Goal: Task Accomplishment & Management: Manage account settings

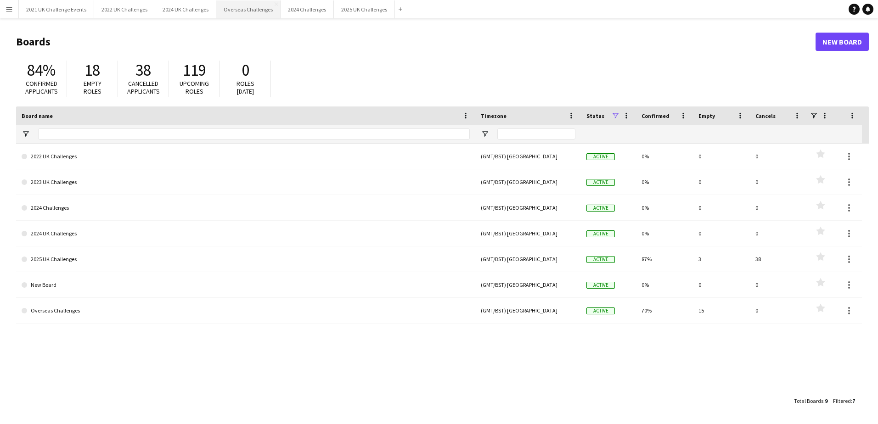
click at [250, 9] on button "Overseas Challenges Close" at bounding box center [248, 9] width 64 height 18
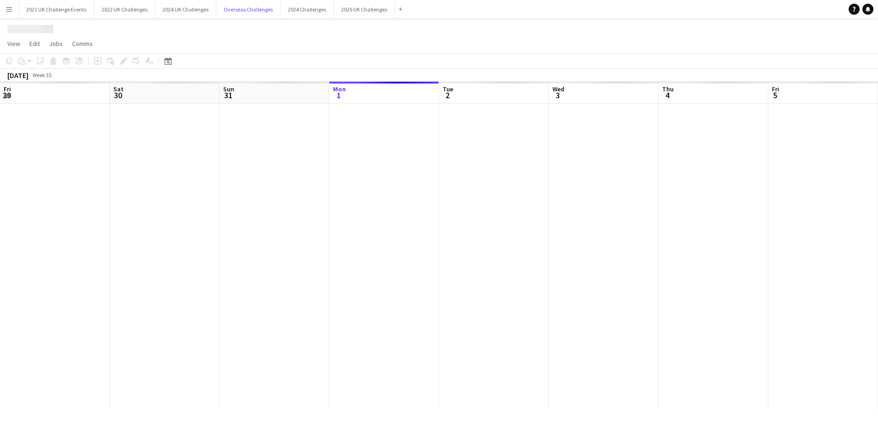
scroll to position [0, 220]
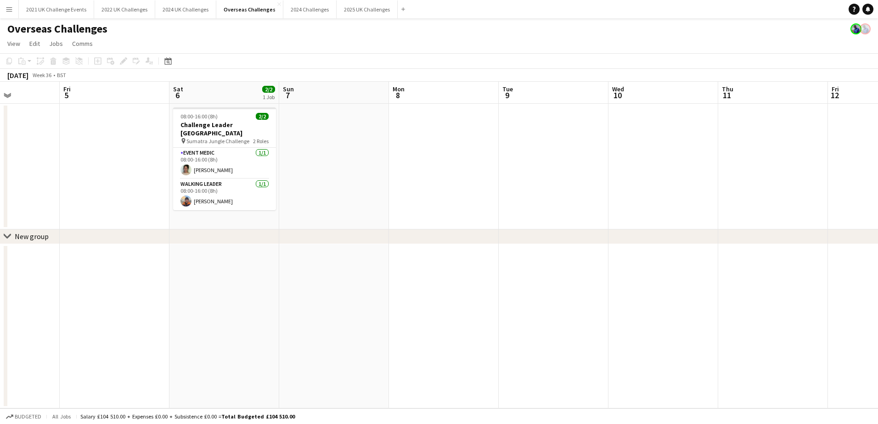
drag, startPoint x: 689, startPoint y: 302, endPoint x: 100, endPoint y: 312, distance: 588.8
click at [100, 312] on app-calendar-viewport "Tue 2 Wed 3 1/1 1 Job Thu 4 Fri 5 Sat 6 2/2 1 Job Sun 7 Mon 8 Tue 9 Wed 10 Thu …" at bounding box center [439, 245] width 878 height 327
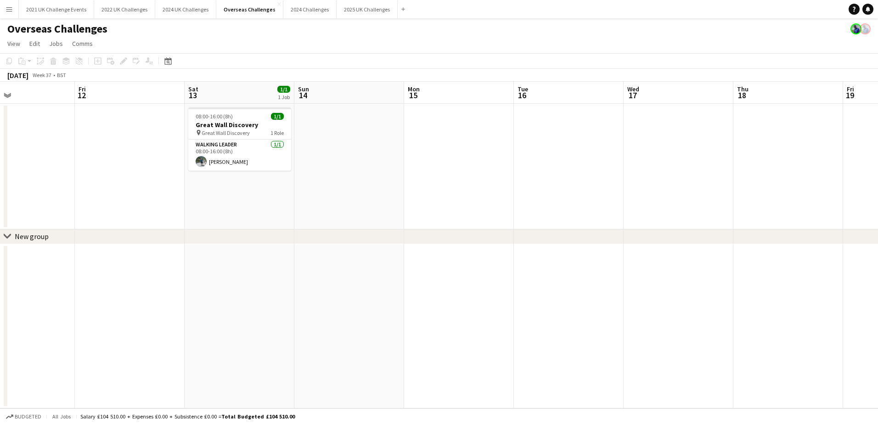
drag, startPoint x: 743, startPoint y: 292, endPoint x: 99, endPoint y: 311, distance: 643.6
click at [99, 311] on app-calendar-viewport "Mon 8 Tue 9 Wed 10 Thu 11 Fri 12 Sat 13 1/1 1 Job Sun 14 Mon 15 Tue 16 Wed 17 T…" at bounding box center [439, 245] width 878 height 327
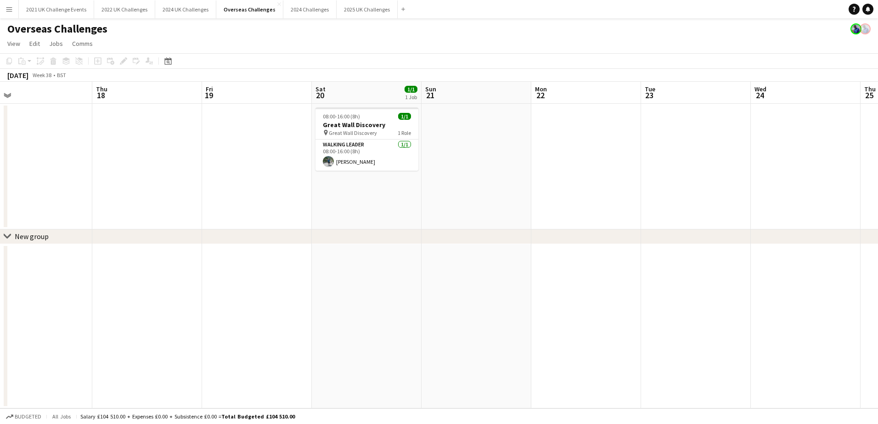
drag, startPoint x: 681, startPoint y: 283, endPoint x: 41, endPoint y: 293, distance: 639.8
click at [41, 293] on app-calendar-viewport "Sun 14 Mon 15 Tue 16 Wed 17 Thu 18 Fri 19 Sat 20 1/1 1 Job Sun 21 Mon 22 Tue 23…" at bounding box center [439, 245] width 878 height 327
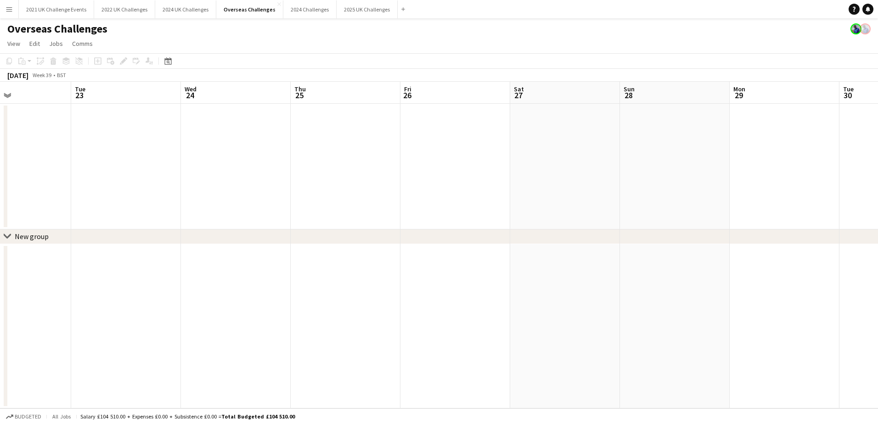
drag, startPoint x: 466, startPoint y: 273, endPoint x: -2, endPoint y: 264, distance: 467.6
click at [0, 264] on html "Menu Boards Boards Boards All jobs Status Workforce Workforce My Workforce Recr…" at bounding box center [439, 212] width 878 height 424
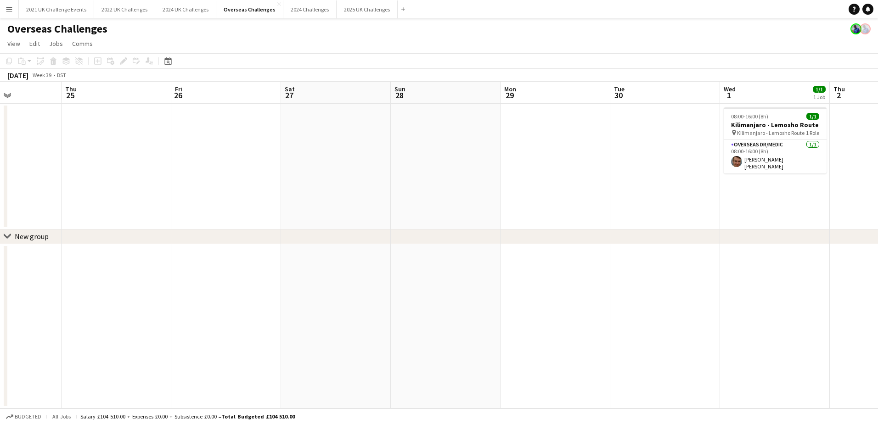
drag, startPoint x: 685, startPoint y: 259, endPoint x: 127, endPoint y: 265, distance: 557.5
click at [126, 265] on app-calendar-viewport "Mon 22 Tue 23 Wed 24 Thu 25 Fri 26 Sat 27 Sun 28 Mon 29 Tue 30 Wed 1 1/1 1 Job …" at bounding box center [439, 245] width 878 height 327
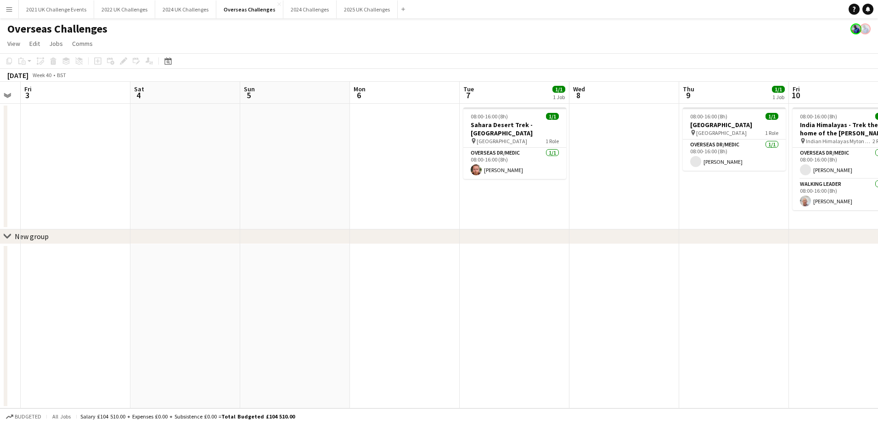
drag, startPoint x: 326, startPoint y: 287, endPoint x: 89, endPoint y: 287, distance: 237.0
click at [68, 290] on app-calendar-viewport "Tue 30 Wed 1 1/1 1 Job Thu 2 Fri 3 Sat 4 Sun 5 Mon 6 Tue 7 1/1 1 Job Wed 8 Thu …" at bounding box center [439, 245] width 878 height 327
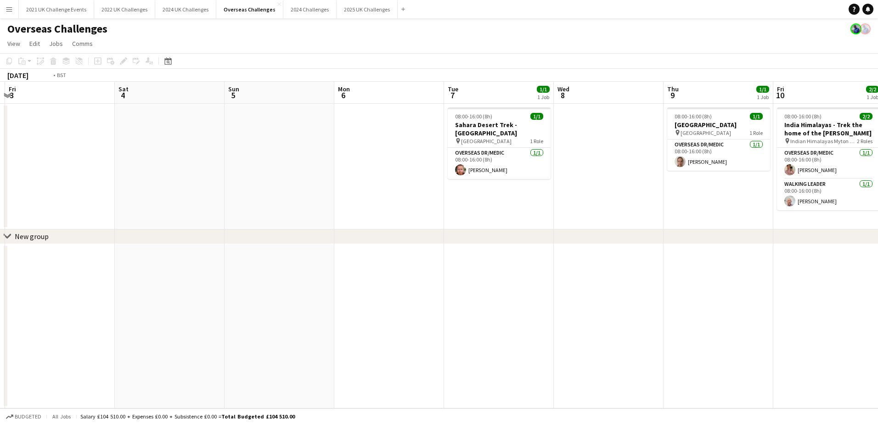
scroll to position [0, 270]
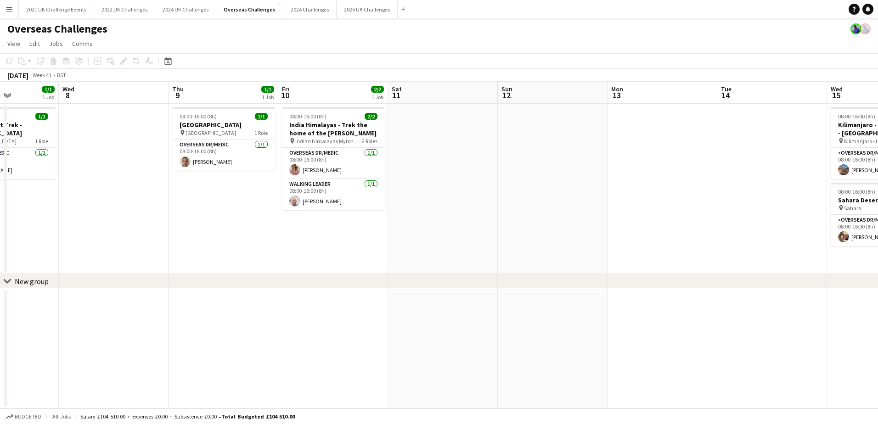
drag, startPoint x: 666, startPoint y: 288, endPoint x: 142, endPoint y: 288, distance: 524.0
click at [142, 288] on div "chevron-right New group Sun 5 Mon 6 Tue 7 1/1 1 Job Wed 8 Thu 9 1/1 1 Job Fri 1…" at bounding box center [439, 245] width 878 height 327
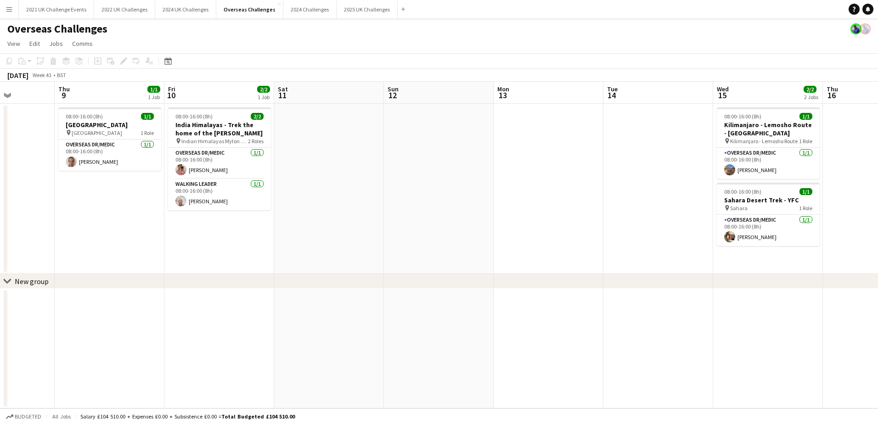
scroll to position [0, 306]
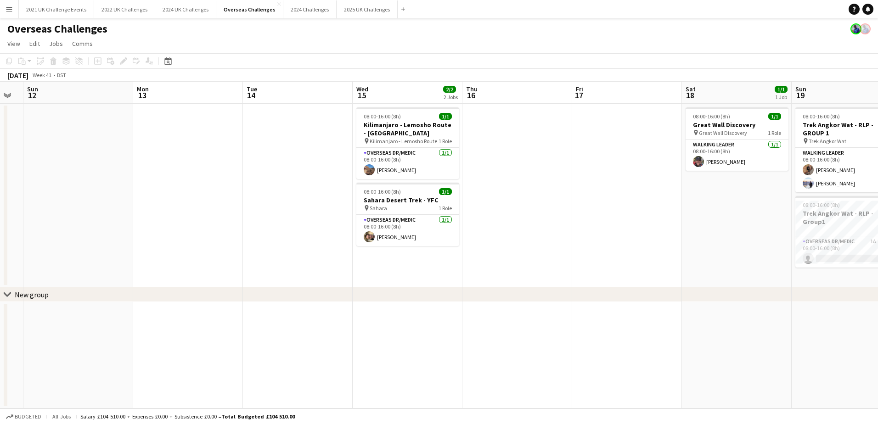
drag, startPoint x: 541, startPoint y: 294, endPoint x: 15, endPoint y: 291, distance: 525.8
click at [15, 291] on div "chevron-right New group Thu 9 1/1 1 Job Fri 10 2/2 1 Job Sat 11 Sun 12 Mon 13 T…" at bounding box center [439, 245] width 878 height 327
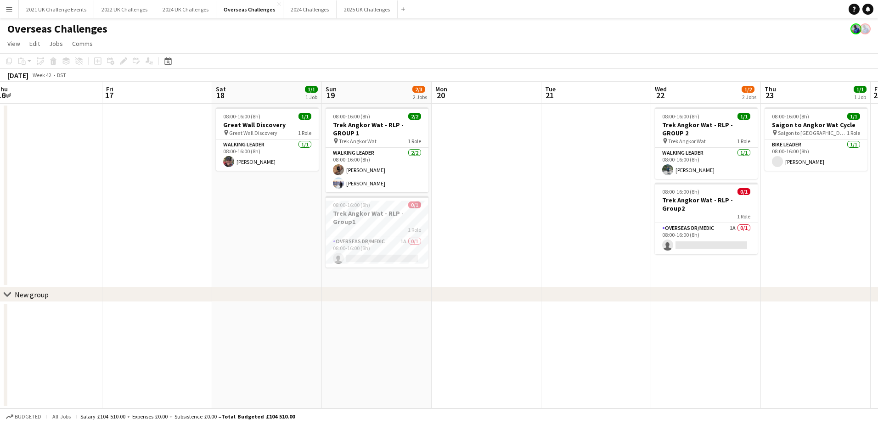
scroll to position [0, 270]
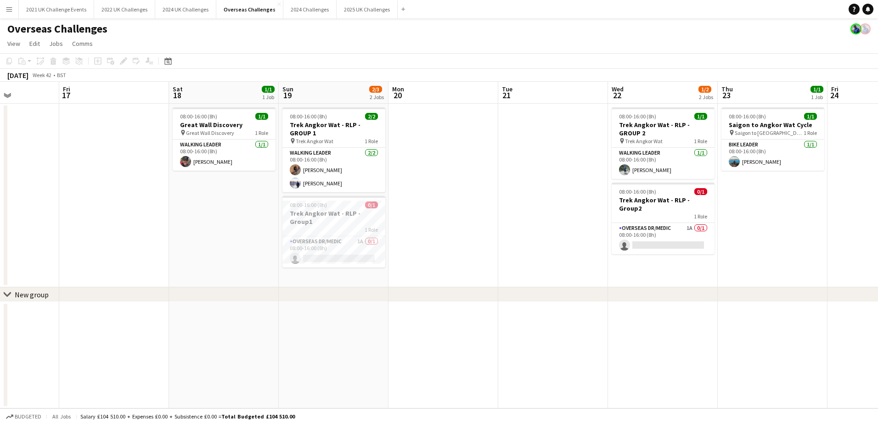
drag, startPoint x: 621, startPoint y: 332, endPoint x: 108, endPoint y: 343, distance: 513.1
click at [108, 343] on app-calendar-viewport "Tue 14 Wed 15 2/2 2 Jobs Thu 16 Fri 17 Sat 18 1/1 1 Job Sun 19 2/3 2 Jobs Mon 2…" at bounding box center [439, 245] width 878 height 327
click at [341, 210] on h3 "Trek Angkor Wat - RLP - Group1" at bounding box center [333, 217] width 103 height 17
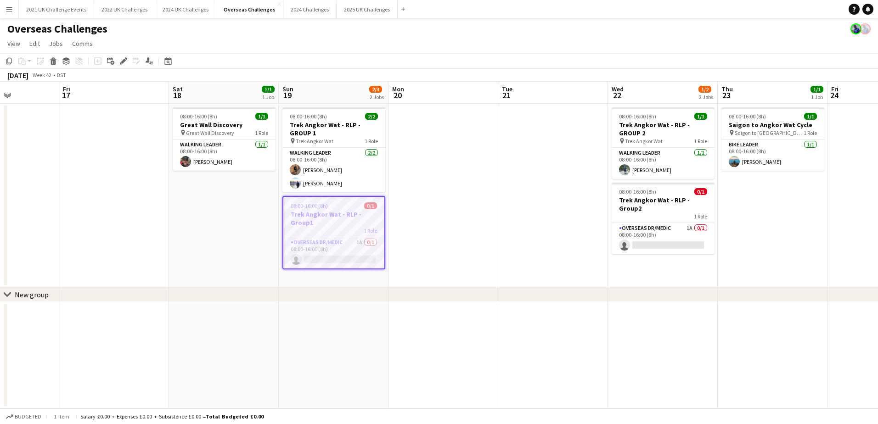
click at [354, 225] on h3 "Trek Angkor Wat - RLP - Group1" at bounding box center [333, 218] width 101 height 17
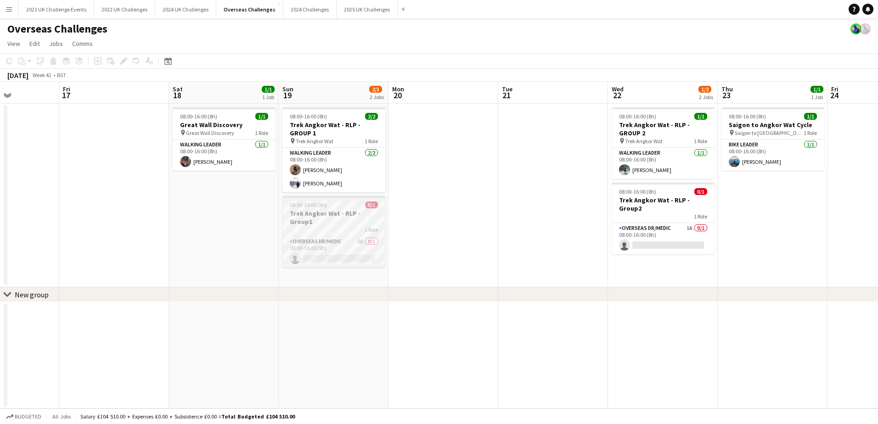
click at [350, 226] on div "1 Role" at bounding box center [333, 229] width 103 height 7
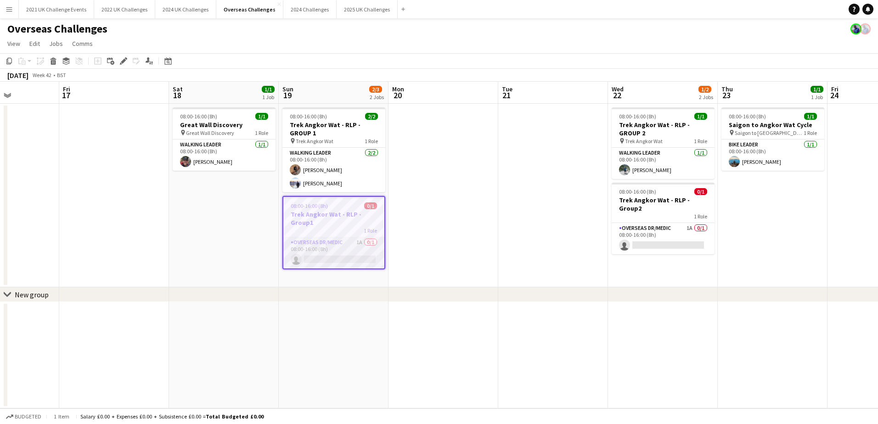
click at [341, 247] on app-card-role "Overseas Dr/Medic 1A 0/1 08:00-16:00 (8h) single-neutral-actions" at bounding box center [333, 252] width 101 height 31
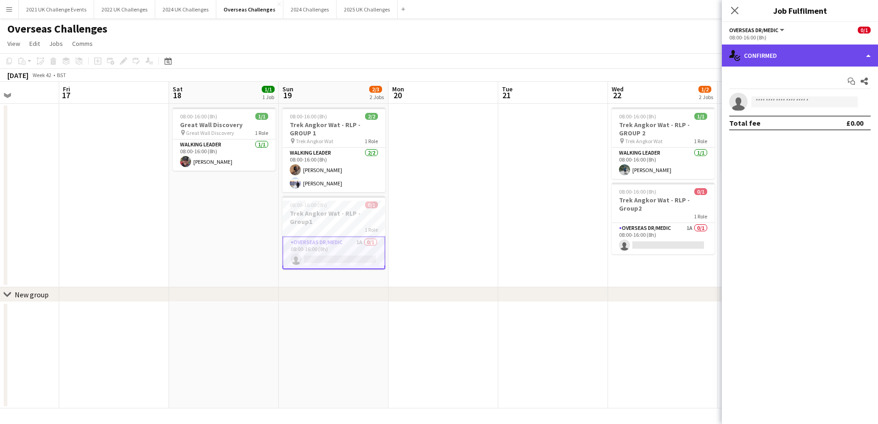
click at [866, 56] on div "single-neutral-actions-check-2 Confirmed" at bounding box center [800, 56] width 156 height 22
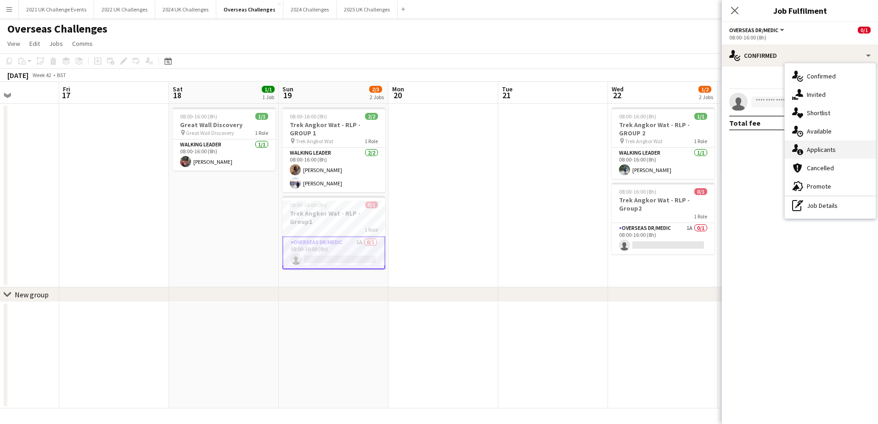
click at [827, 150] on div "single-neutral-actions-information Applicants" at bounding box center [830, 150] width 91 height 18
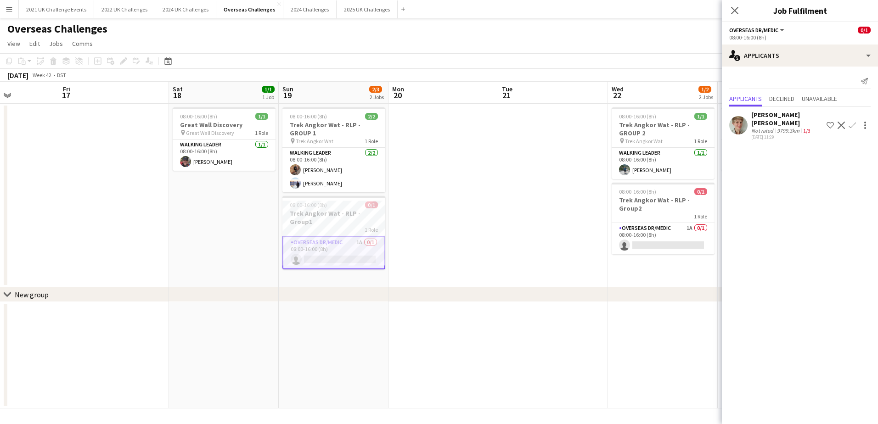
click at [542, 258] on app-date-cell at bounding box center [553, 196] width 110 height 184
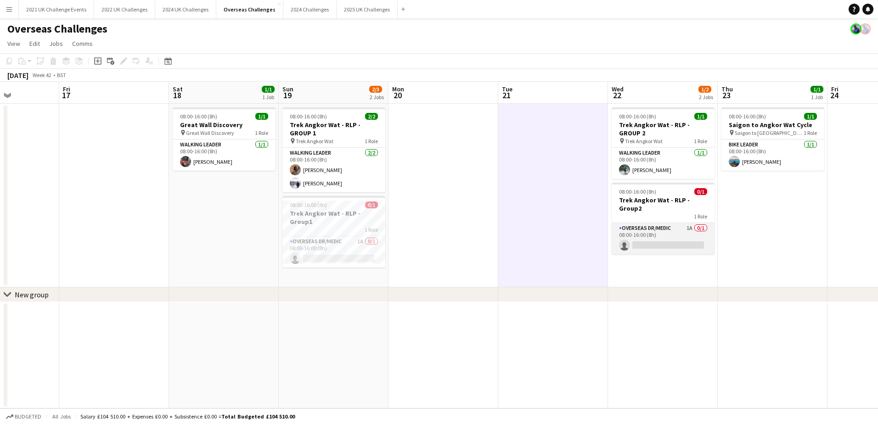
click at [666, 227] on app-card-role "Overseas Dr/Medic 1A 0/1 08:00-16:00 (8h) single-neutral-actions" at bounding box center [663, 238] width 103 height 31
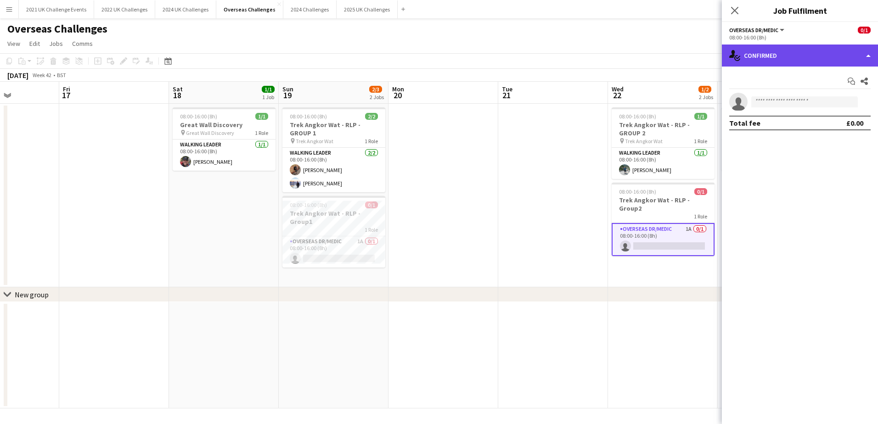
click at [817, 48] on div "single-neutral-actions-check-2 Confirmed" at bounding box center [800, 56] width 156 height 22
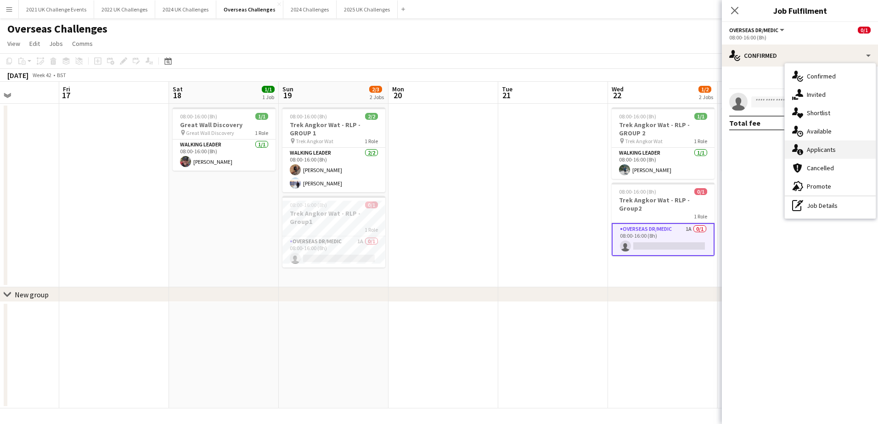
click at [835, 150] on div "single-neutral-actions-information Applicants" at bounding box center [830, 150] width 91 height 18
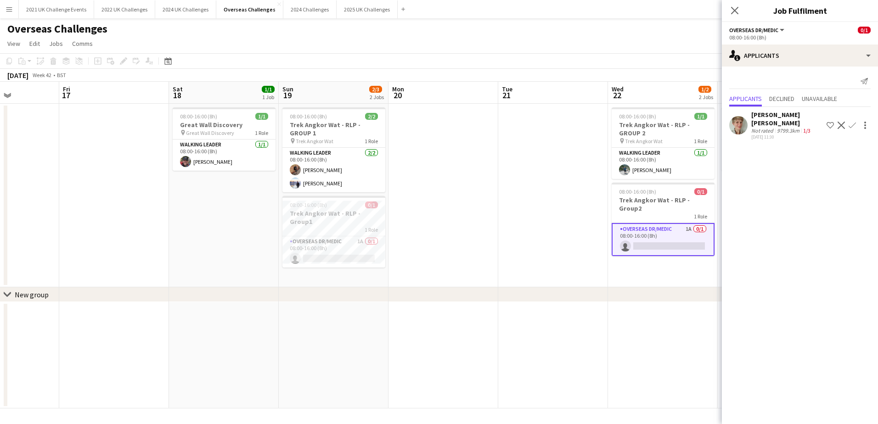
click at [568, 198] on app-date-cell at bounding box center [553, 196] width 110 height 184
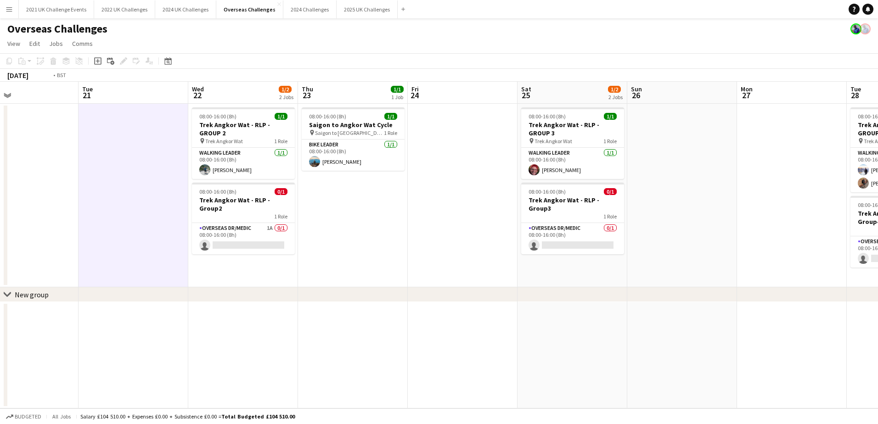
scroll to position [0, 333]
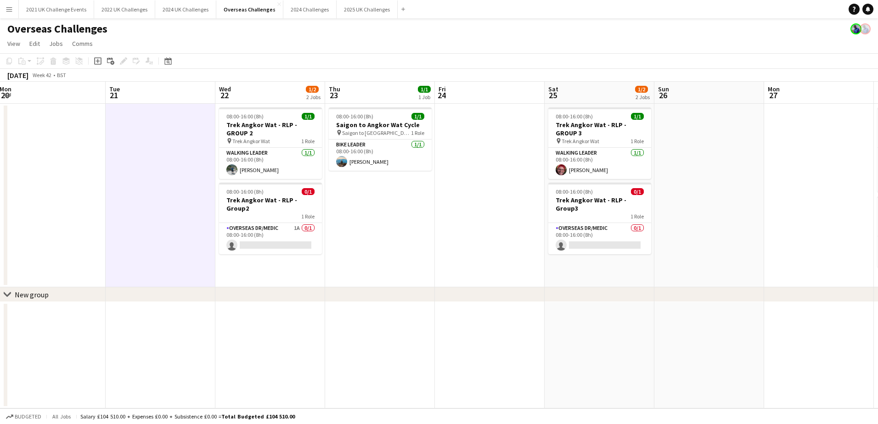
drag, startPoint x: 799, startPoint y: 229, endPoint x: 412, endPoint y: 272, distance: 388.7
click at [412, 272] on app-calendar-viewport "Fri 17 Sat 18 1/1 1 Job Sun 19 2/3 2 Jobs Mon 20 Tue 21 Wed 22 1/2 2 Jobs Thu 2…" at bounding box center [439, 245] width 878 height 327
click at [598, 223] on app-card-role "Overseas Dr/Medic 0/1 08:00-16:00 (8h) single-neutral-actions" at bounding box center [599, 238] width 103 height 31
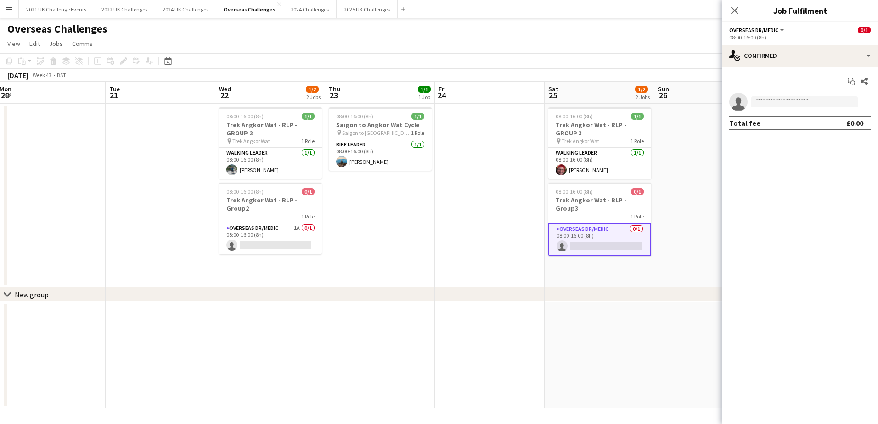
click at [576, 223] on app-card-role "Overseas Dr/Medic 0/1 08:00-16:00 (8h) single-neutral-actions" at bounding box center [599, 239] width 103 height 33
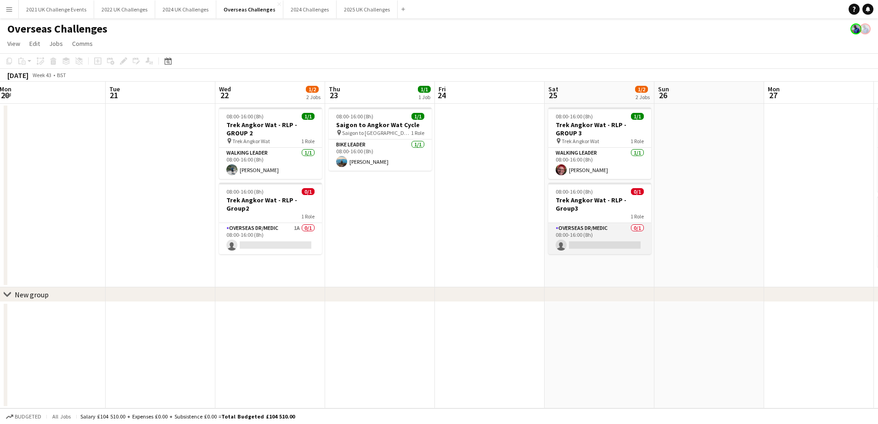
click at [571, 223] on app-card-role "Overseas Dr/Medic 0/1 08:00-16:00 (8h) single-neutral-actions" at bounding box center [599, 238] width 103 height 31
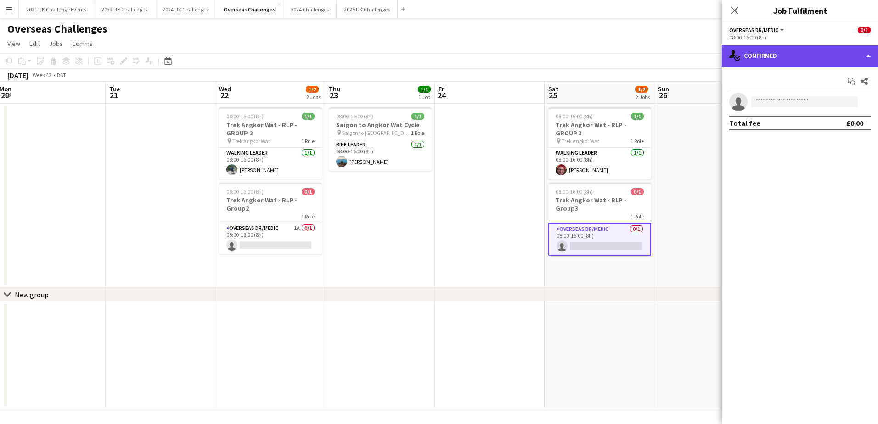
click at [788, 55] on div "single-neutral-actions-check-2 Confirmed" at bounding box center [800, 56] width 156 height 22
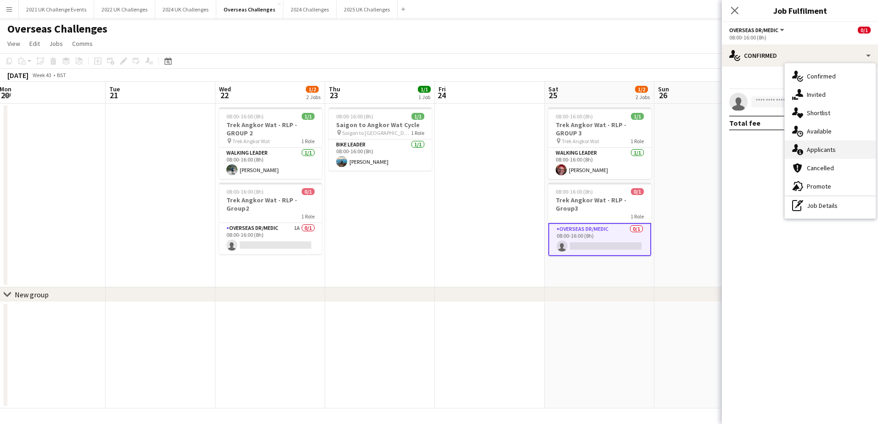
click at [831, 149] on div "single-neutral-actions-information Applicants" at bounding box center [830, 150] width 91 height 18
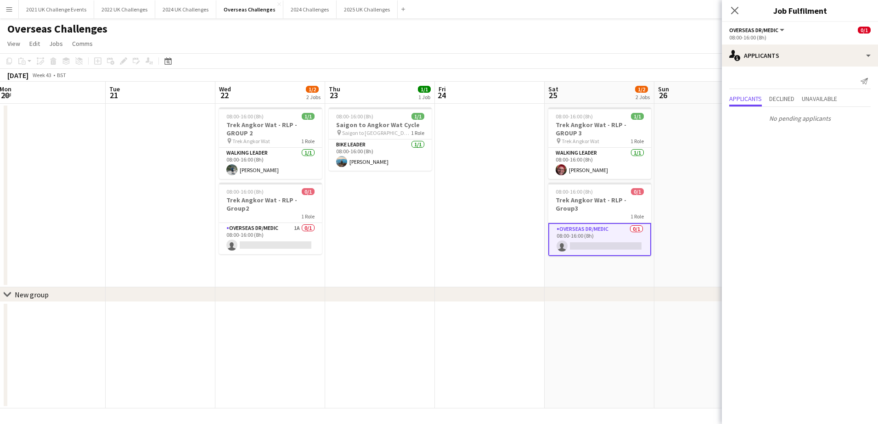
click at [681, 228] on app-date-cell at bounding box center [709, 196] width 110 height 184
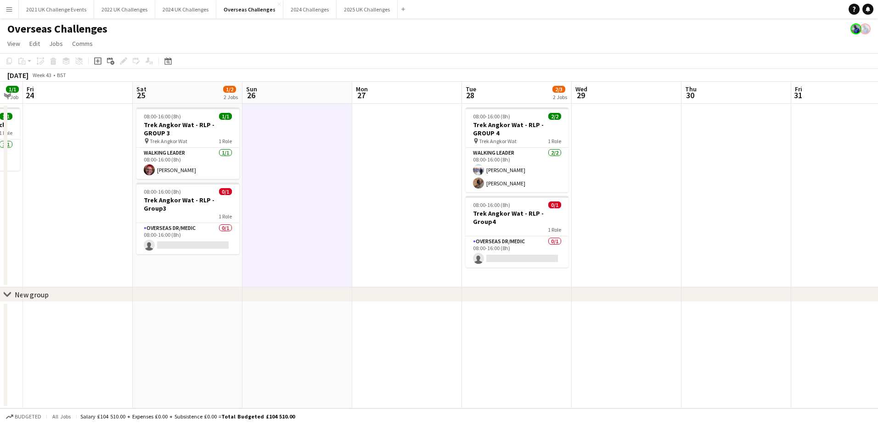
drag, startPoint x: 590, startPoint y: 230, endPoint x: 294, endPoint y: 246, distance: 296.2
click at [294, 246] on app-calendar-viewport "Tue 21 Wed 22 1/2 2 Jobs Thu 23 1/1 1 Job Fri 24 Sat 25 1/2 2 Jobs Sun 26 Mon 2…" at bounding box center [439, 245] width 878 height 327
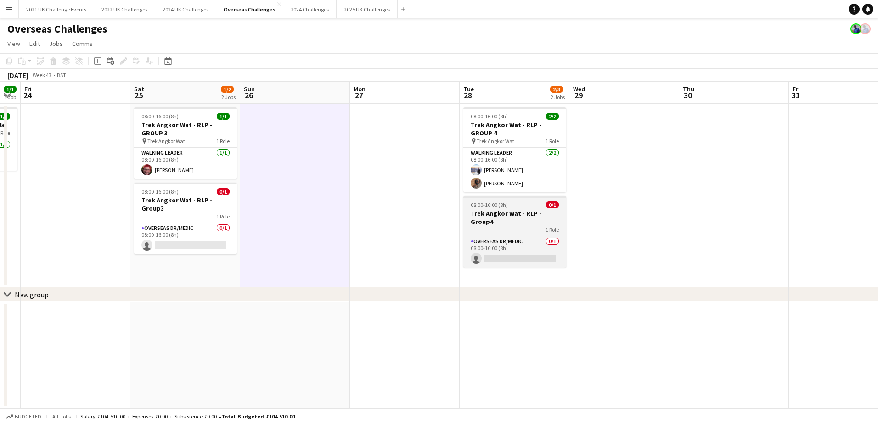
click at [509, 217] on h3 "Trek Angkor Wat - RLP - Group4" at bounding box center [514, 217] width 103 height 17
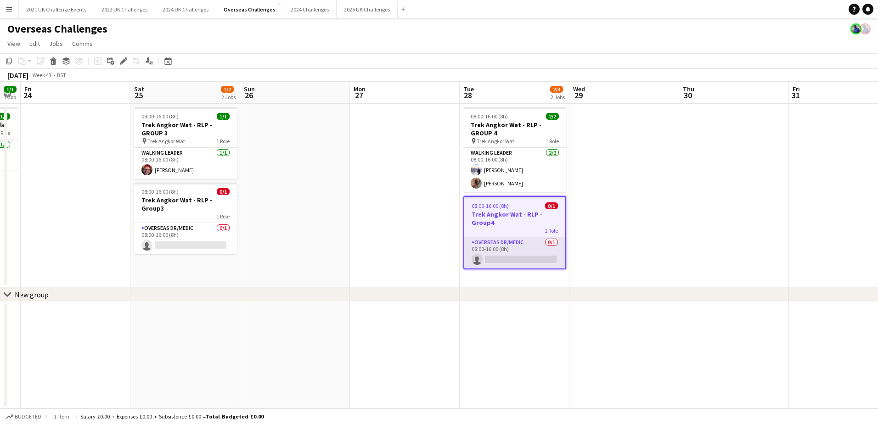
click at [521, 248] on app-card-role "Overseas Dr/Medic 0/1 08:00-16:00 (8h) single-neutral-actions" at bounding box center [514, 252] width 101 height 31
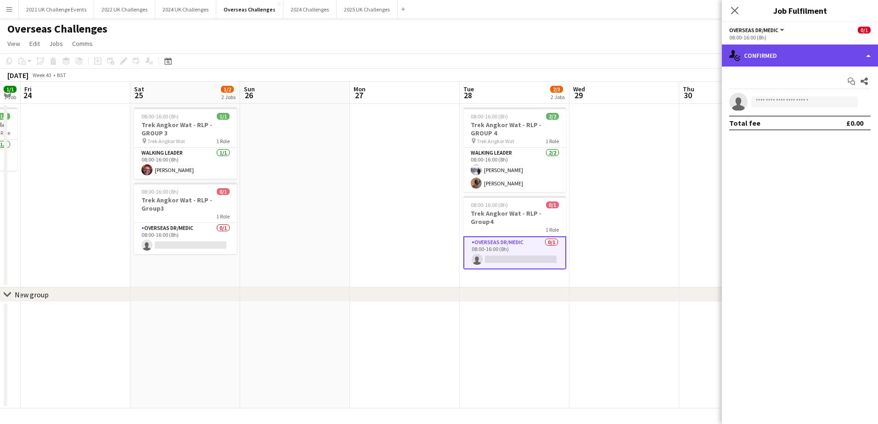
click at [771, 60] on div "single-neutral-actions-check-2 Confirmed" at bounding box center [800, 56] width 156 height 22
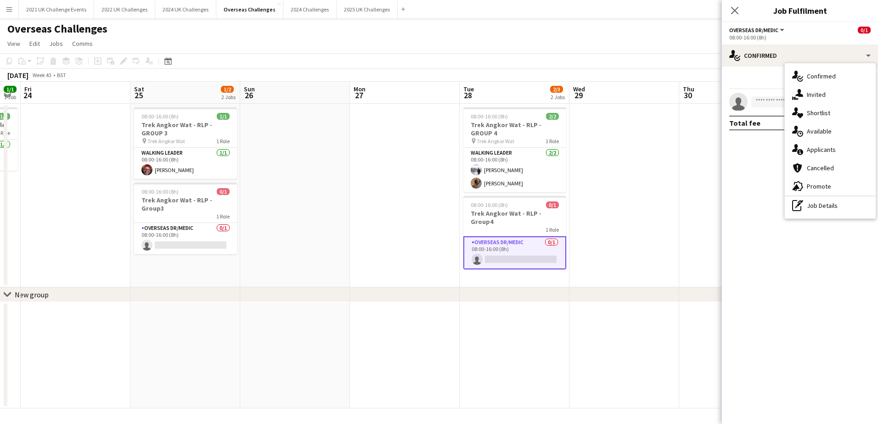
click at [831, 146] on div "single-neutral-actions-information Applicants" at bounding box center [830, 150] width 91 height 18
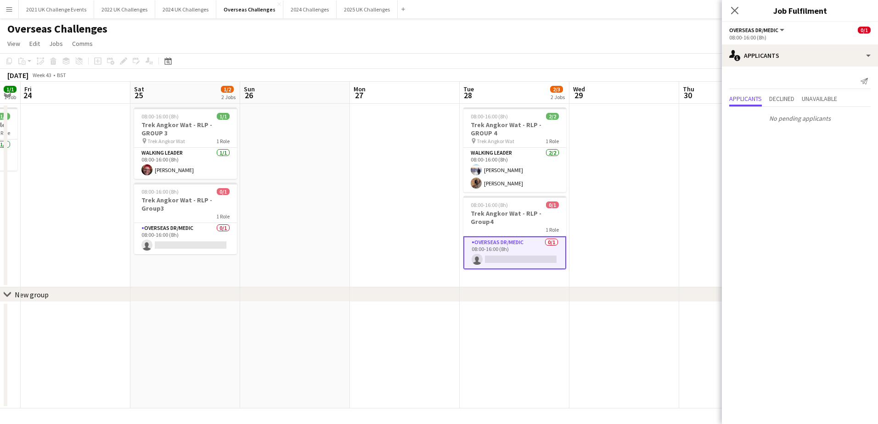
click at [584, 230] on app-date-cell at bounding box center [624, 196] width 110 height 184
